Goal: Information Seeking & Learning: Learn about a topic

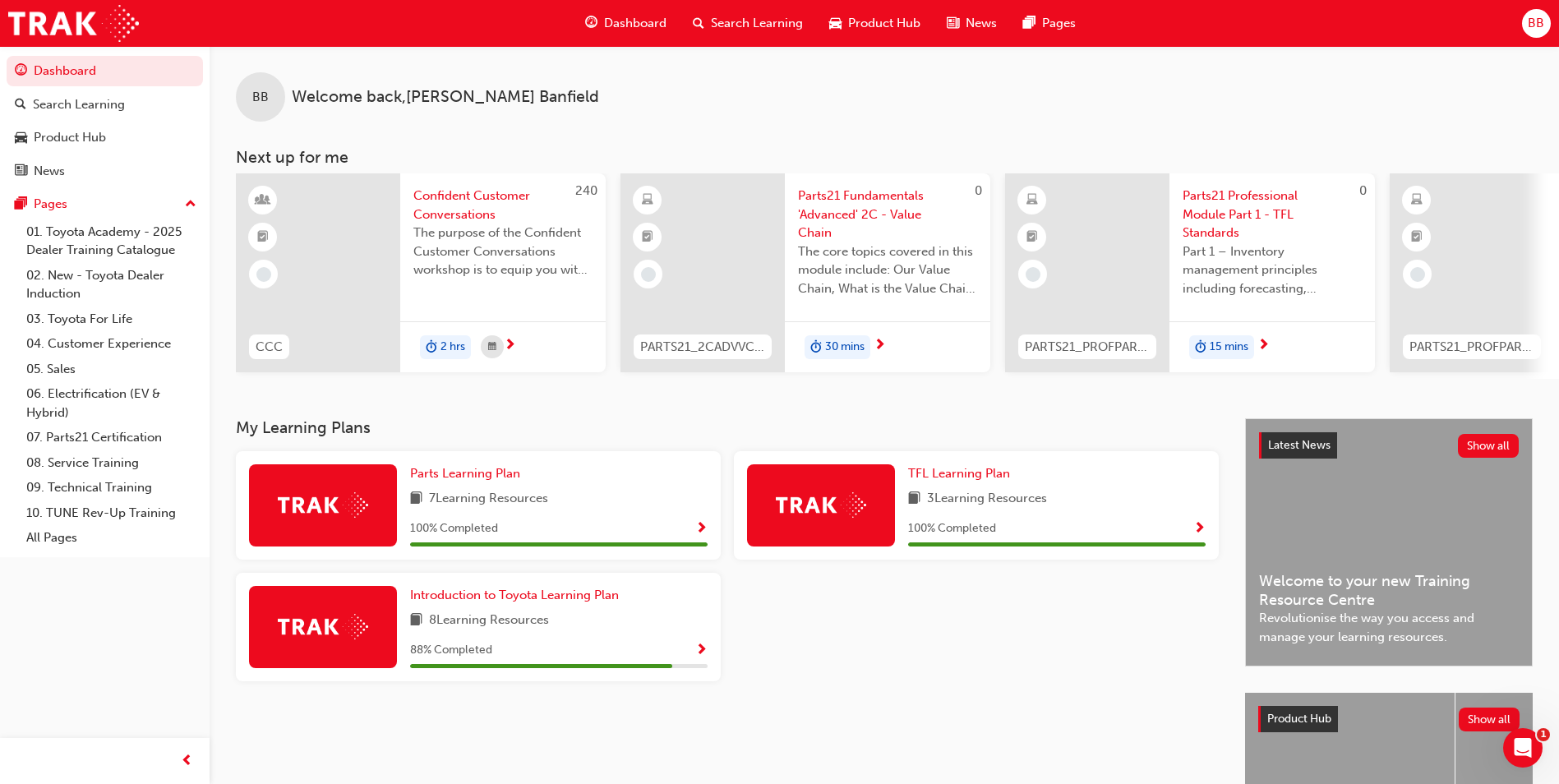
click at [870, 216] on span "Parts21 Fundamentals 'Advanced' 2C - Value Chain" at bounding box center [888, 214] width 179 height 56
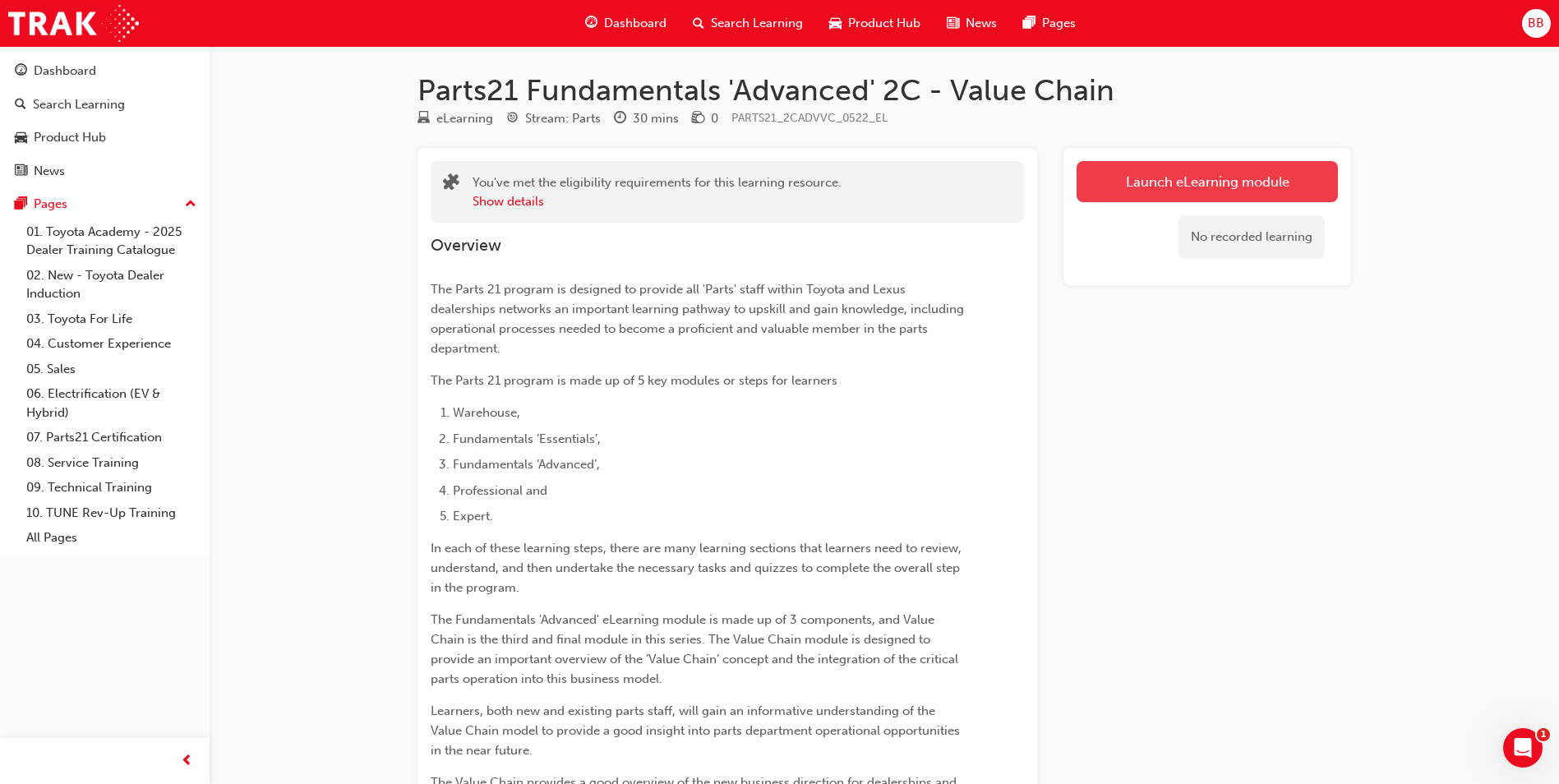
click at [1213, 179] on link "Launch eLearning module" at bounding box center [1208, 182] width 261 height 41
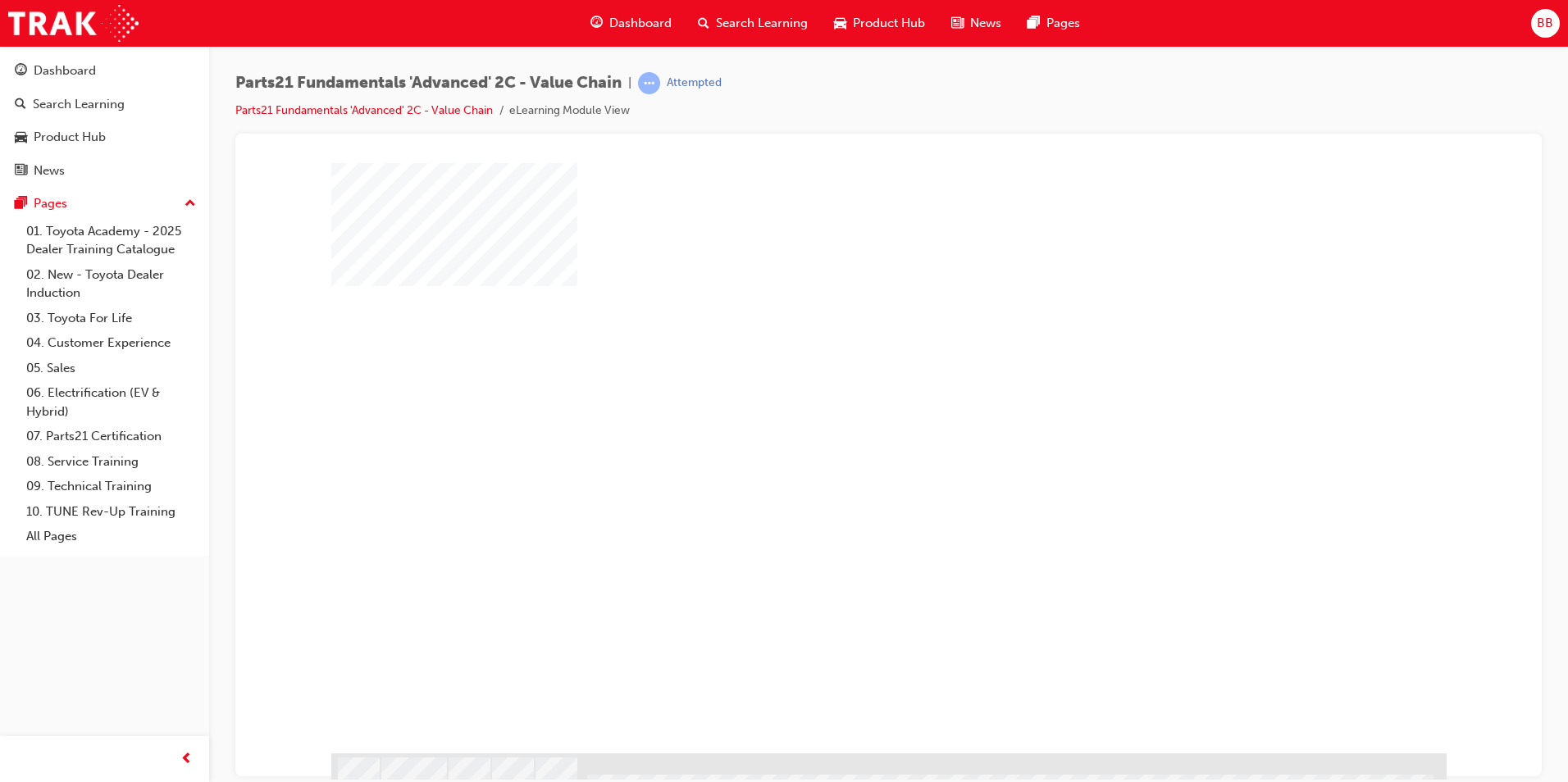
click at [842, 410] on div "play" at bounding box center [842, 410] width 0 height 0
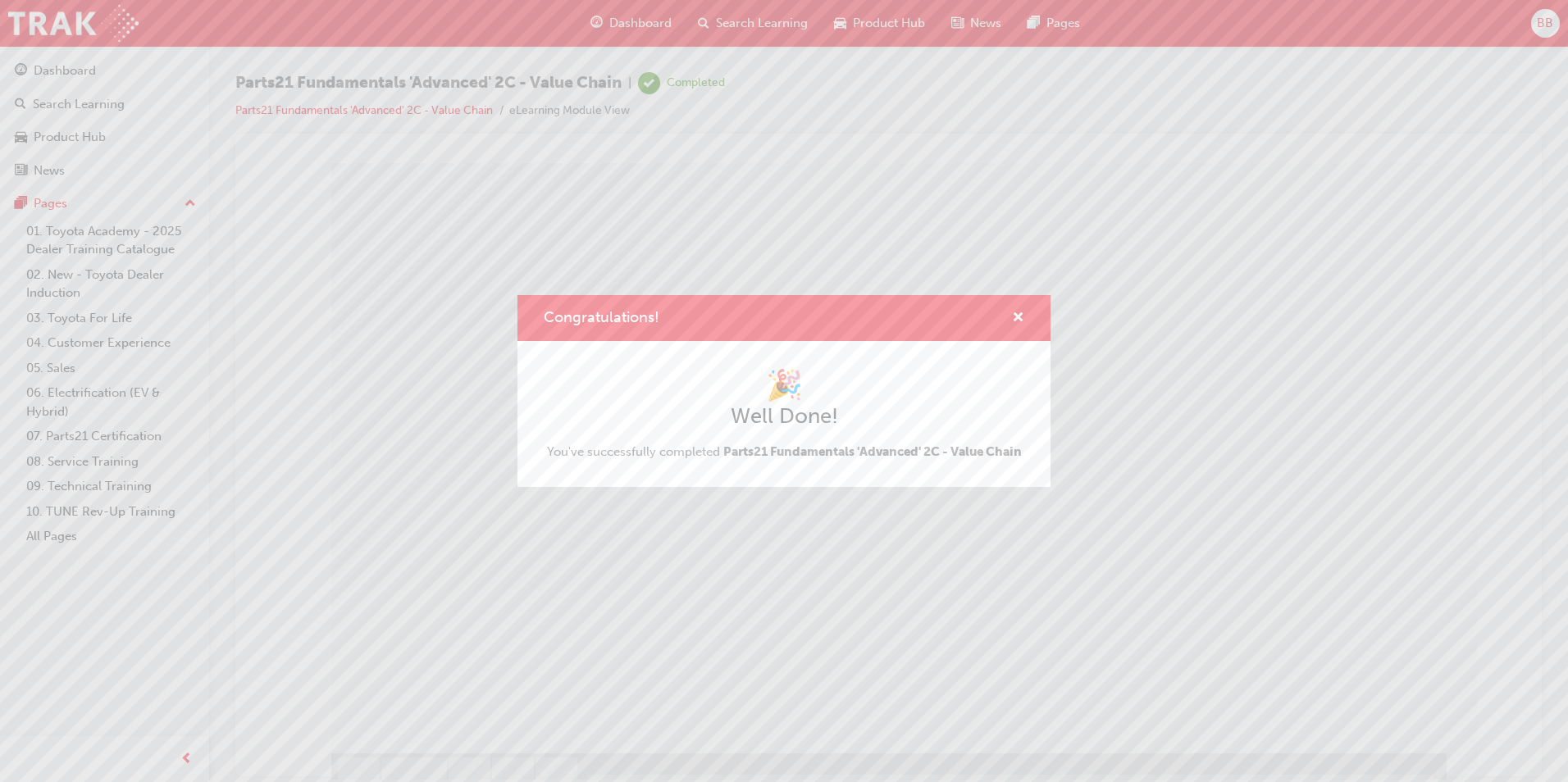
click at [621, 441] on div "🎉 Well Done! You've successfully completed Parts21 Fundamentals 'Advanced' 2C -…" at bounding box center [784, 414] width 475 height 93
click at [1025, 310] on div "Congratulations!" at bounding box center [784, 319] width 533 height 47
click at [1018, 318] on span "cross-icon" at bounding box center [1018, 319] width 13 height 15
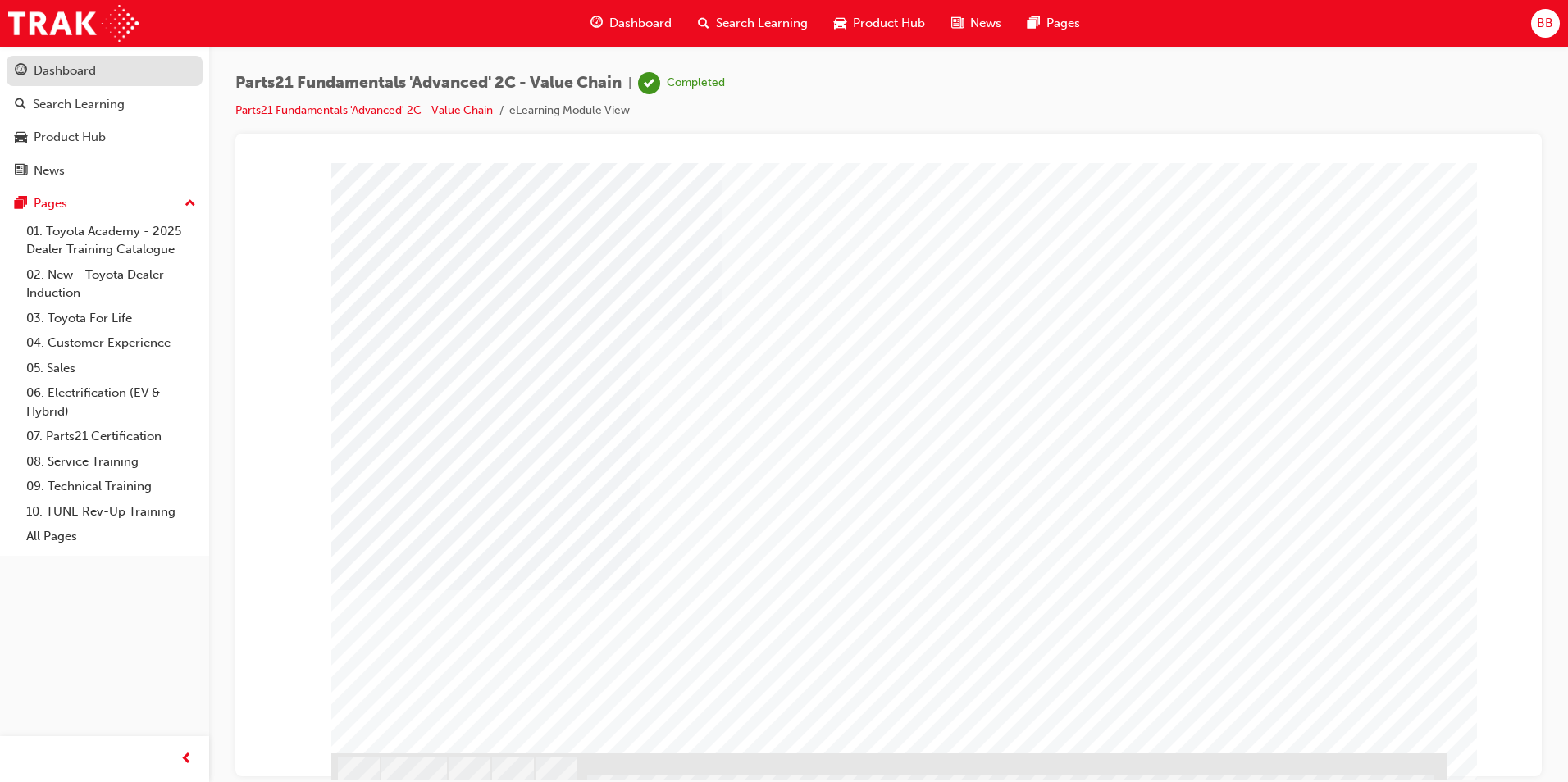
click at [60, 69] on div "Dashboard" at bounding box center [64, 71] width 63 height 19
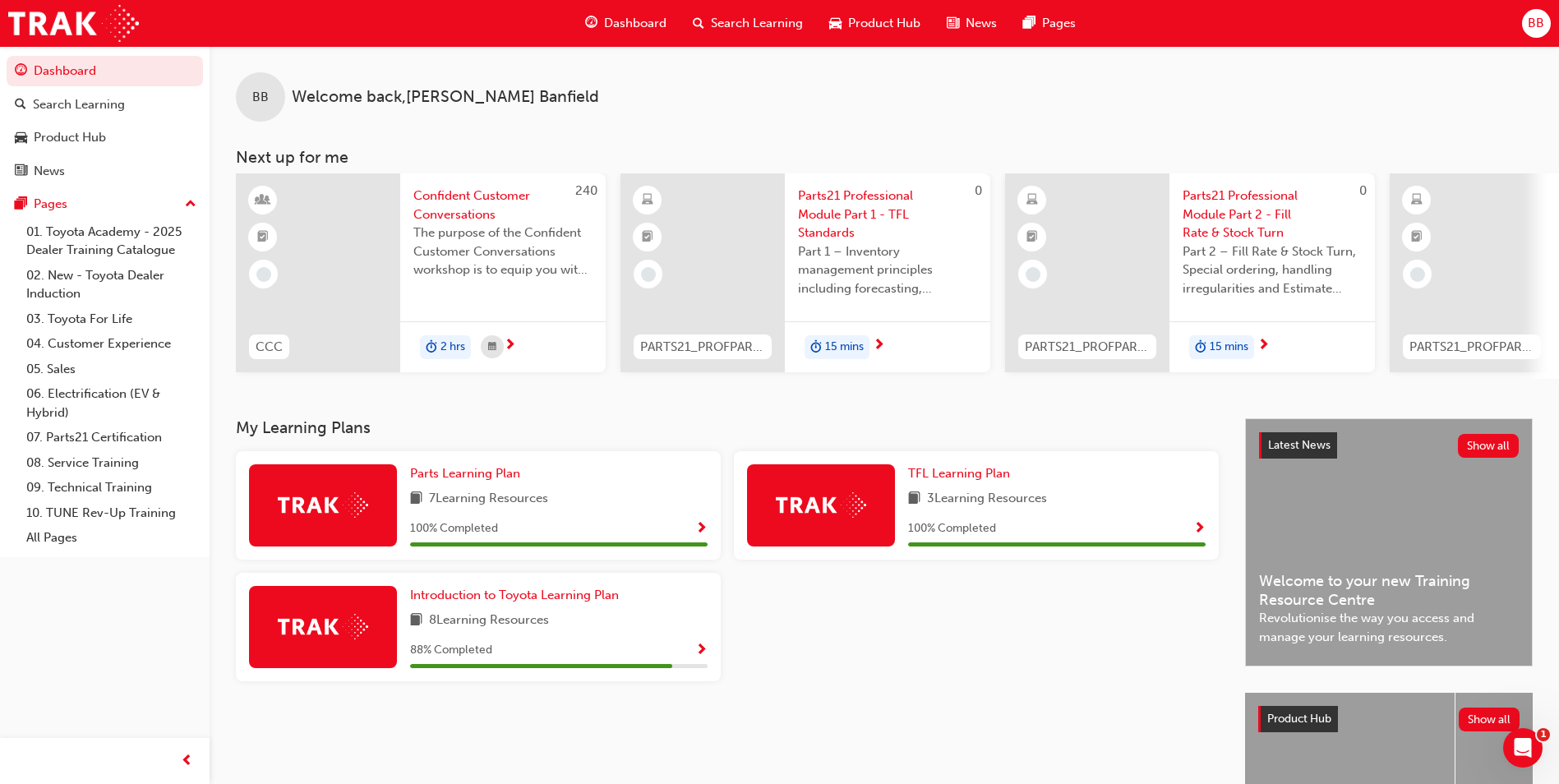
click at [861, 209] on span "Parts21 Professional Module Part 1 - TFL Standards" at bounding box center [888, 214] width 179 height 56
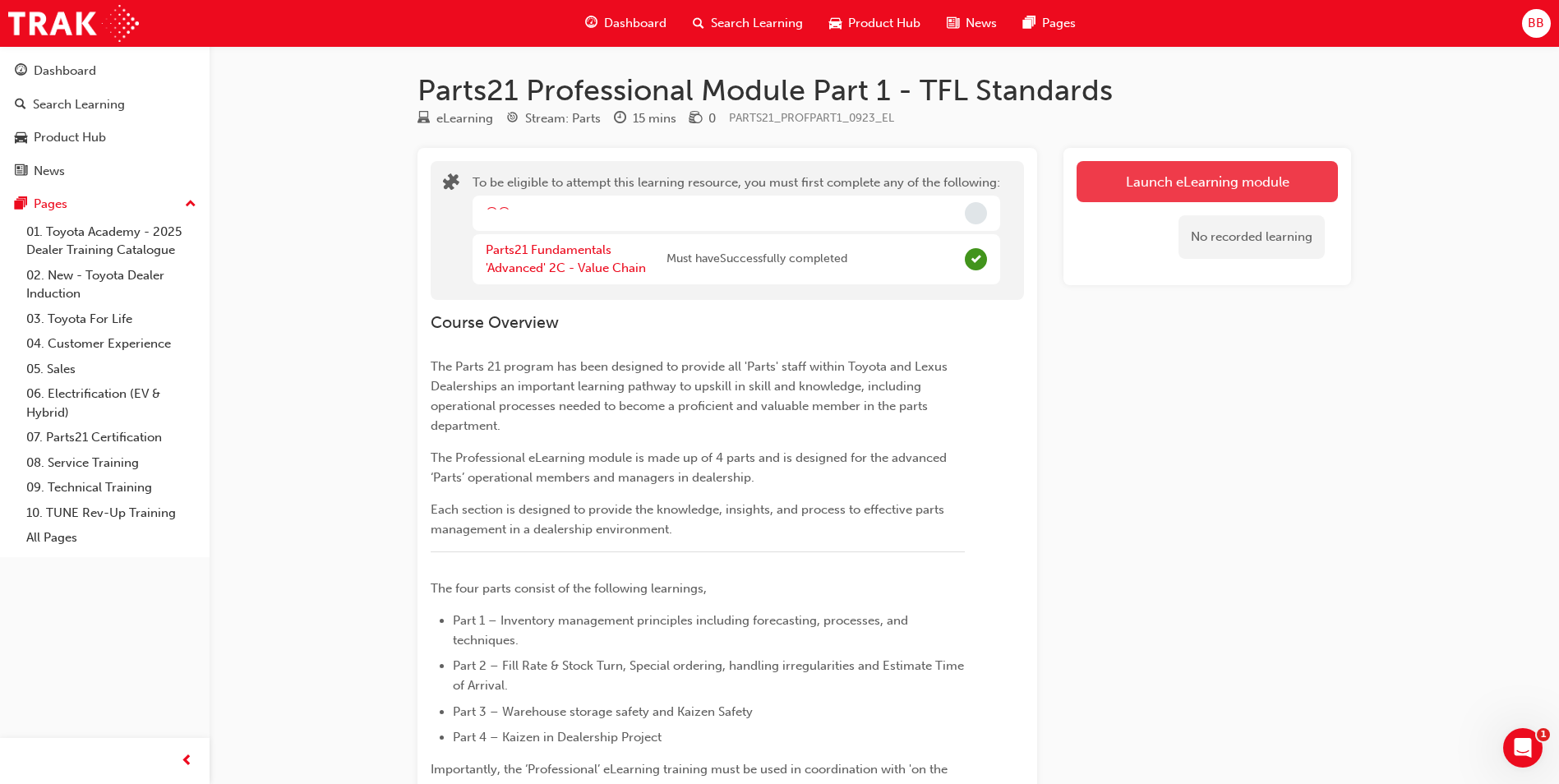
click at [1262, 161] on button "Launch eLearning module" at bounding box center [1208, 182] width 261 height 41
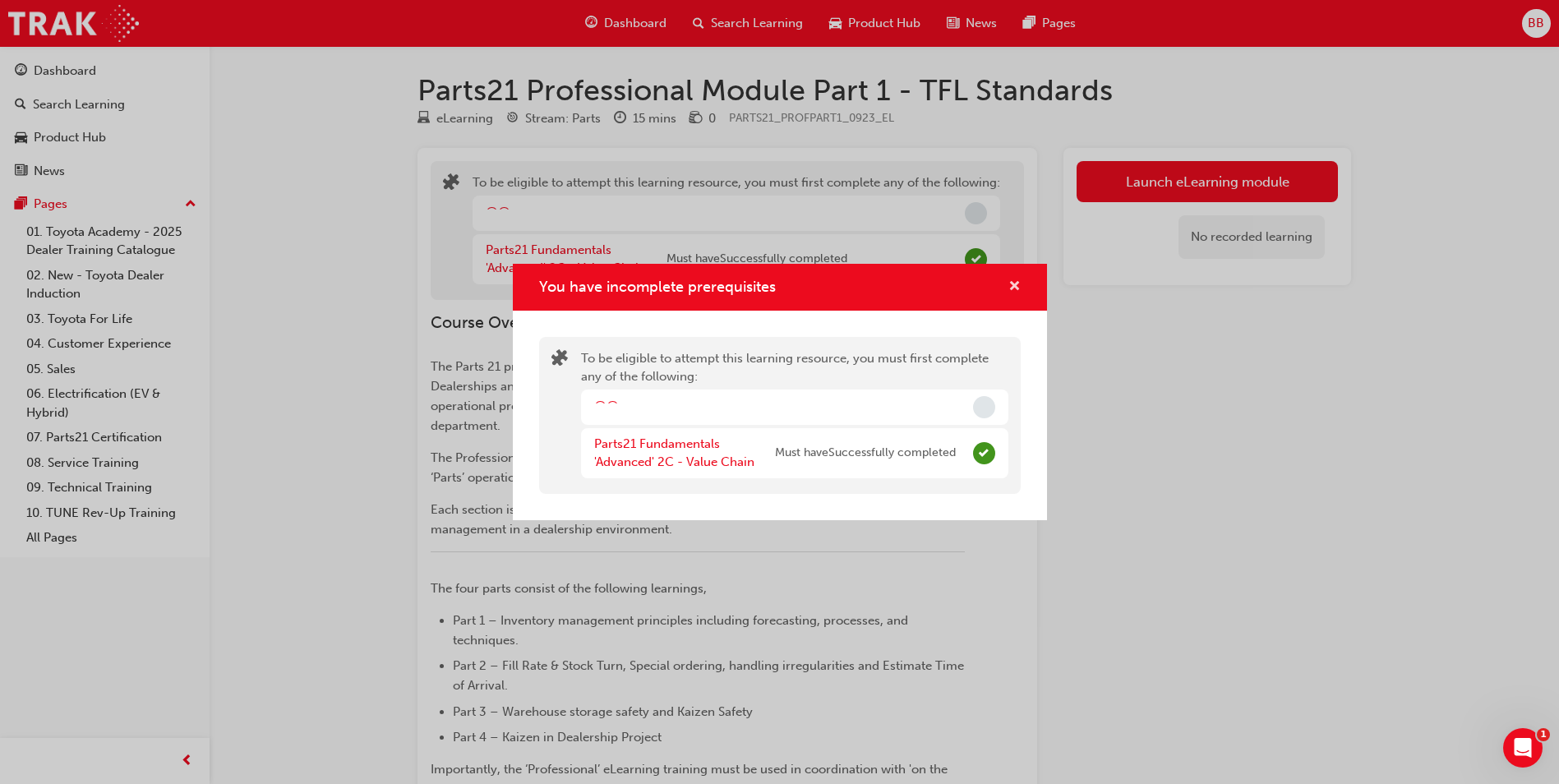
click at [1017, 290] on span "cross-icon" at bounding box center [1014, 288] width 13 height 15
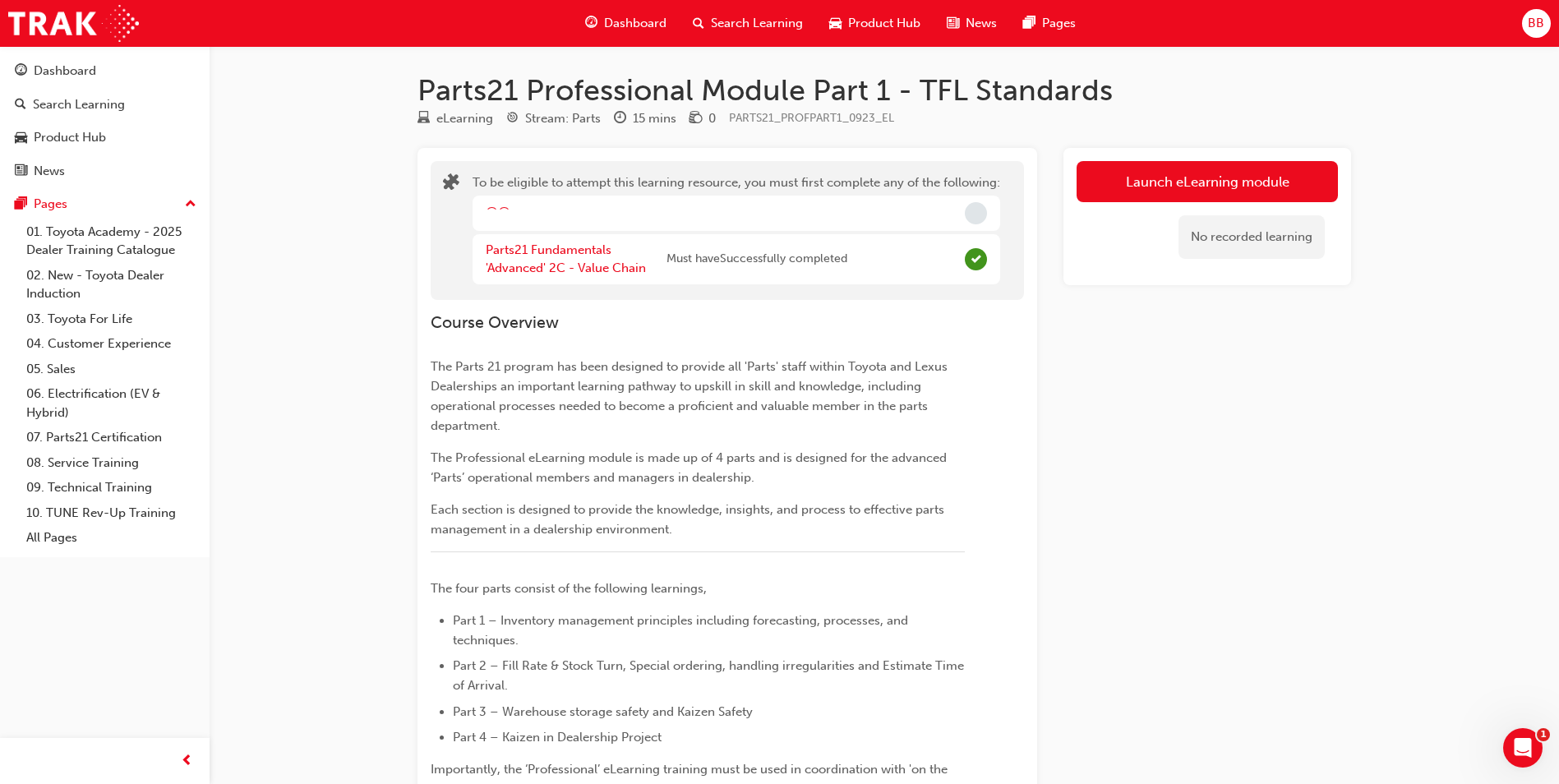
click at [500, 208] on div at bounding box center [505, 213] width 13 height 13
drag, startPoint x: 500, startPoint y: 208, endPoint x: 590, endPoint y: 185, distance: 92.9
click at [590, 185] on div "To be eligible to attempt this learning resource, you must first complete any o…" at bounding box center [736, 230] width 528 height 115
click at [494, 217] on div at bounding box center [492, 213] width 14 height 14
click at [1257, 188] on button "Launch eLearning module" at bounding box center [1208, 182] width 261 height 41
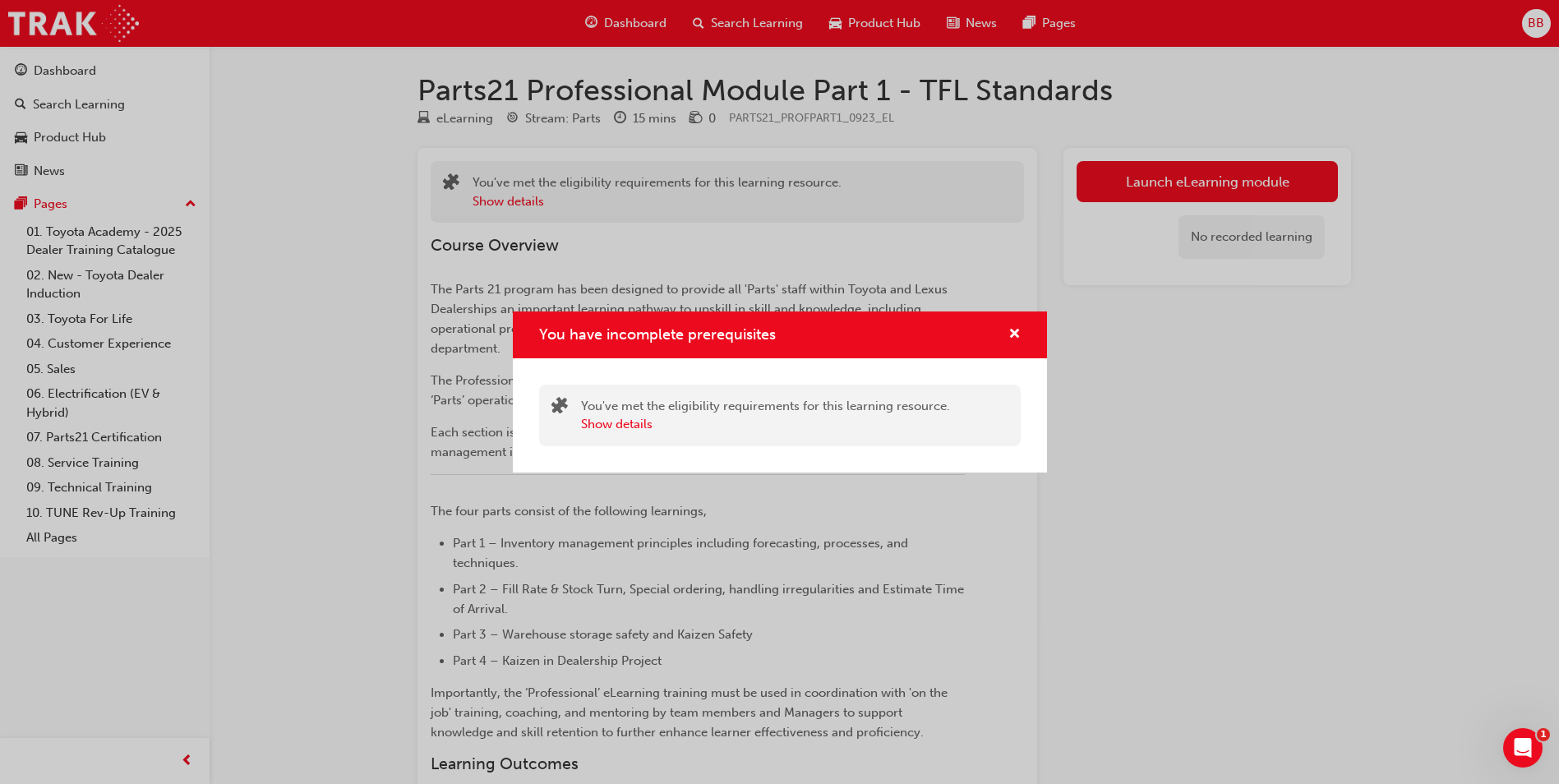
click at [1025, 336] on div "You have incomplete prerequisites" at bounding box center [780, 335] width 534 height 47
click at [1024, 337] on div "You have incomplete prerequisites" at bounding box center [780, 335] width 534 height 47
click at [60, 100] on div "You have incomplete prerequisites You've met the eligibility requirements for t…" at bounding box center [779, 392] width 1559 height 784
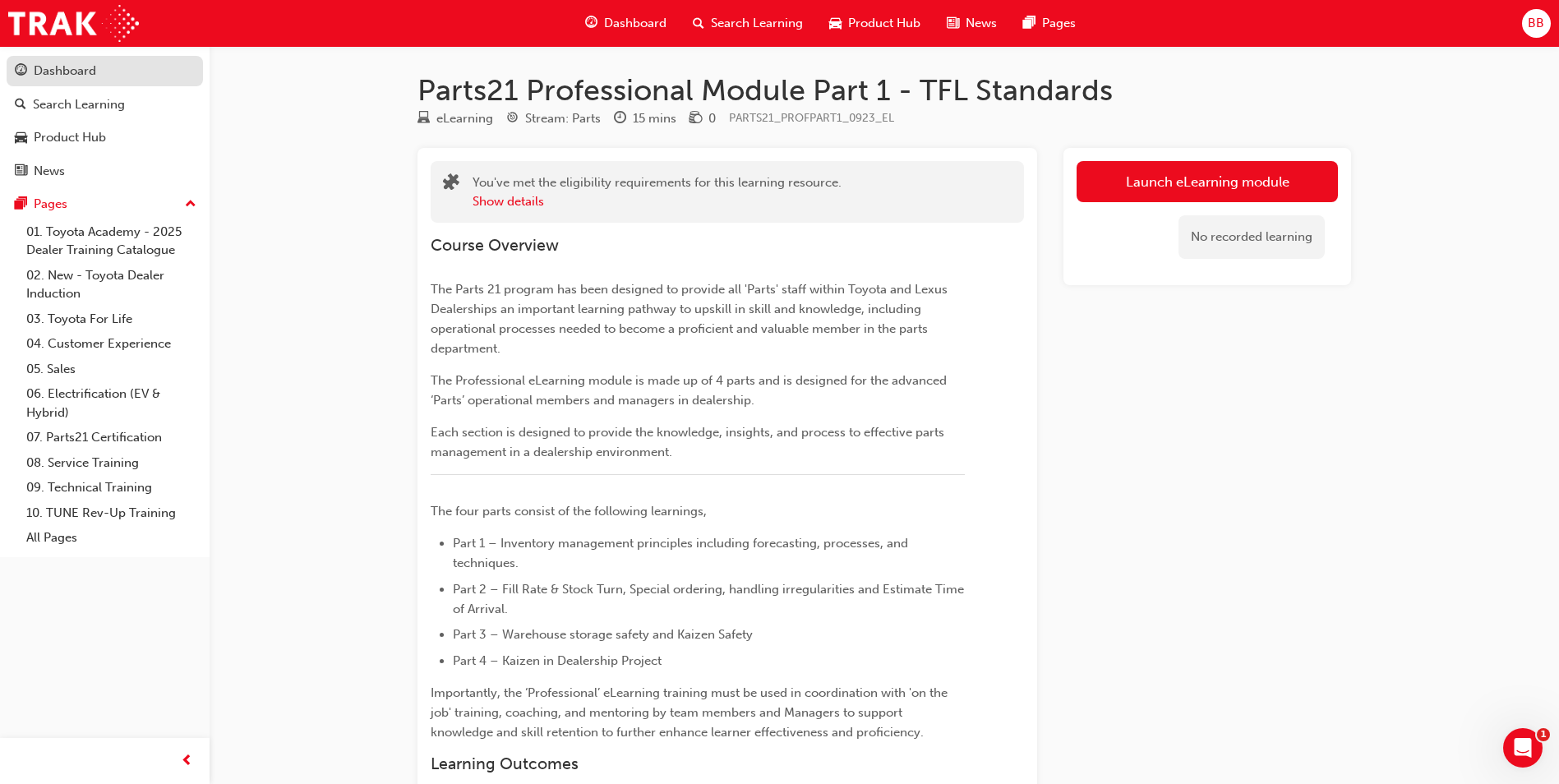
drag, startPoint x: 47, startPoint y: 54, endPoint x: 49, endPoint y: 64, distance: 10.2
click at [49, 64] on button "Dashboard Search Learning Product Hub News Pages" at bounding box center [105, 120] width 197 height 136
click at [49, 64] on div "Dashboard" at bounding box center [64, 71] width 63 height 19
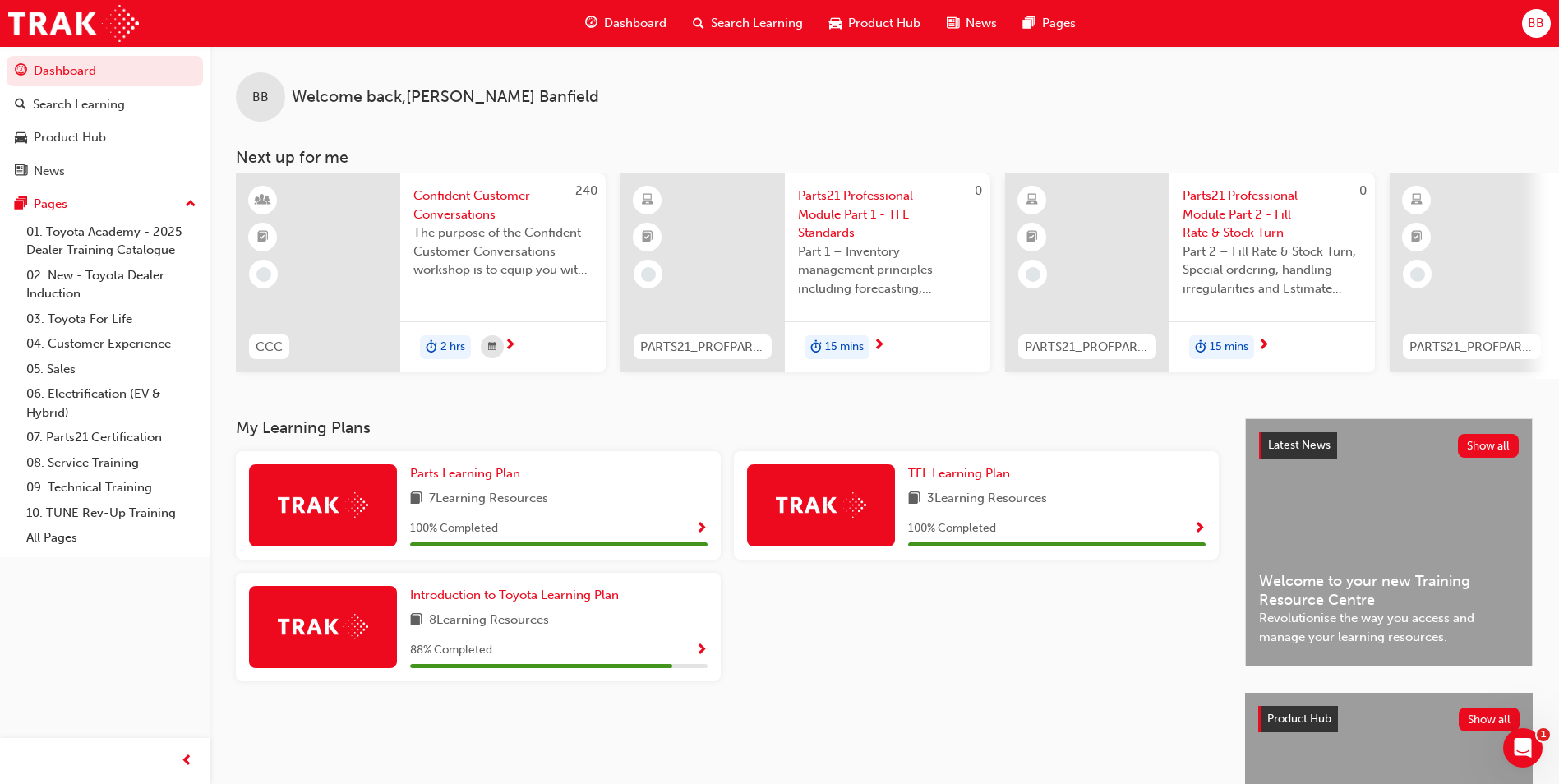
click at [815, 189] on span "Parts21 Professional Module Part 1 - TFL Standards" at bounding box center [888, 214] width 179 height 56
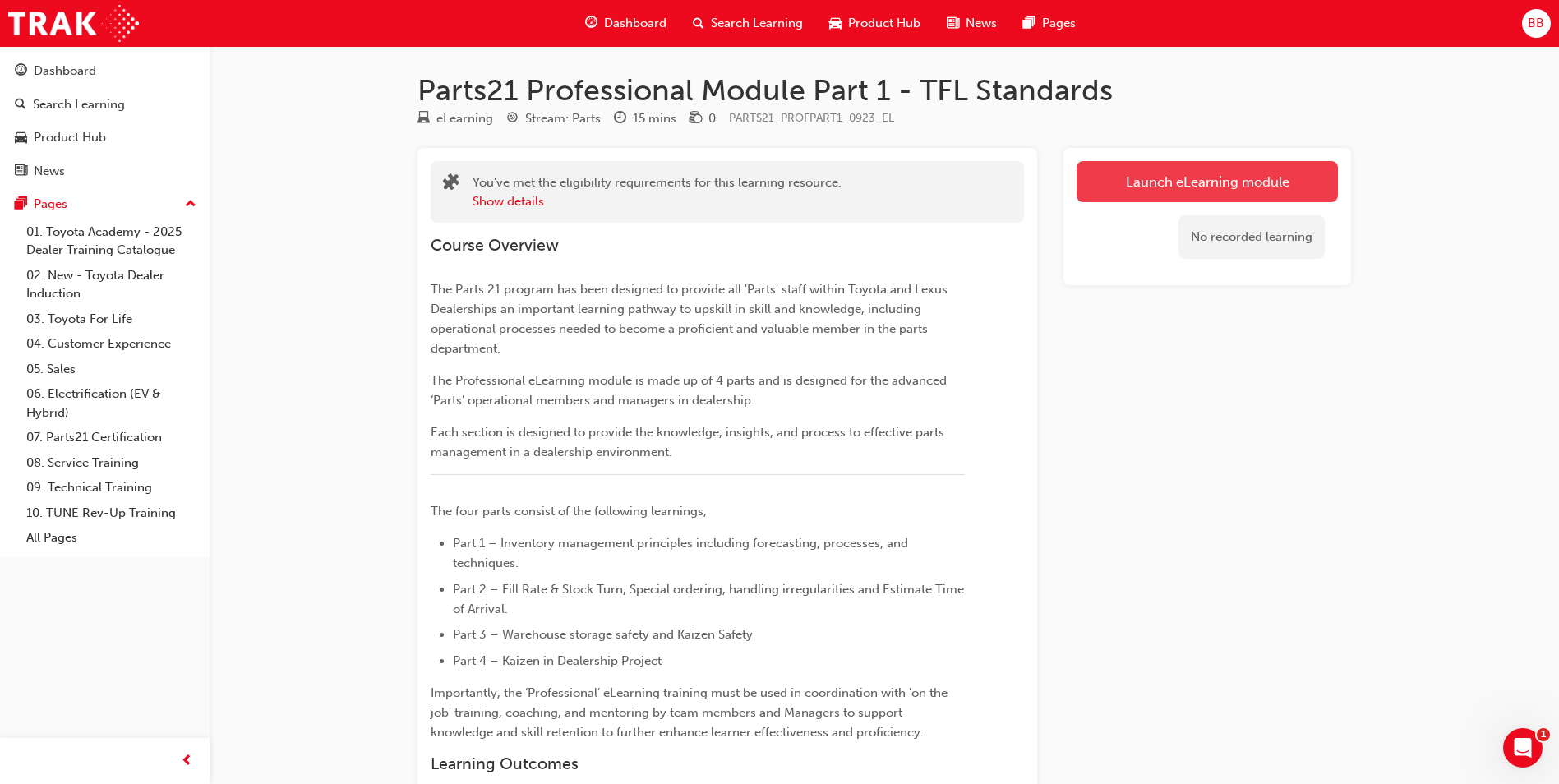
click at [1177, 172] on link "Launch eLearning module" at bounding box center [1208, 182] width 261 height 41
